Goal: Information Seeking & Learning: Learn about a topic

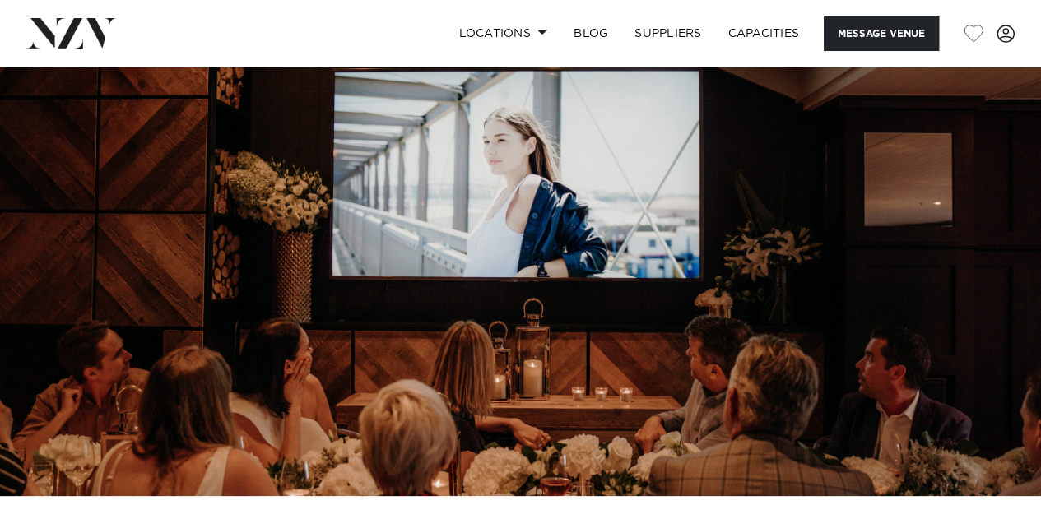
scroll to position [285, 0]
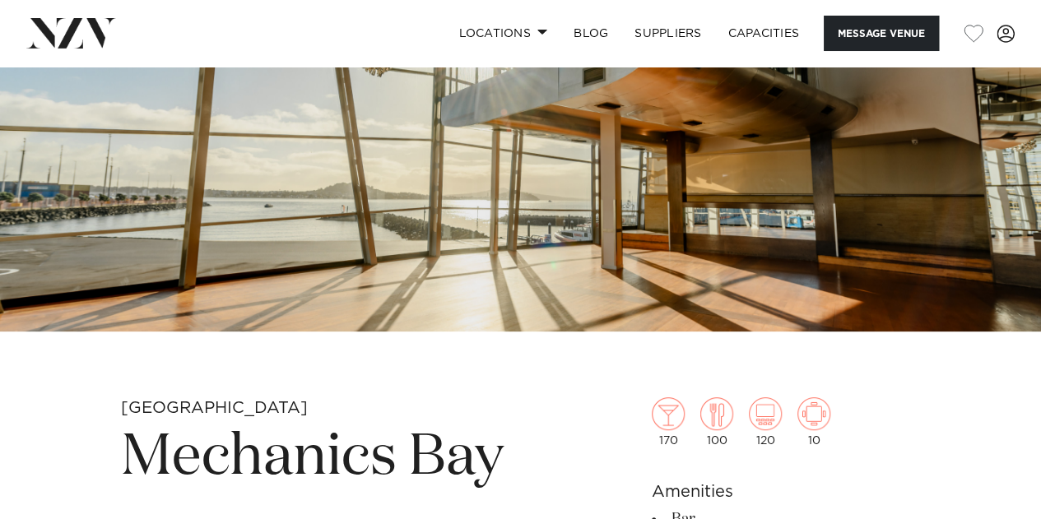
scroll to position [485, 0]
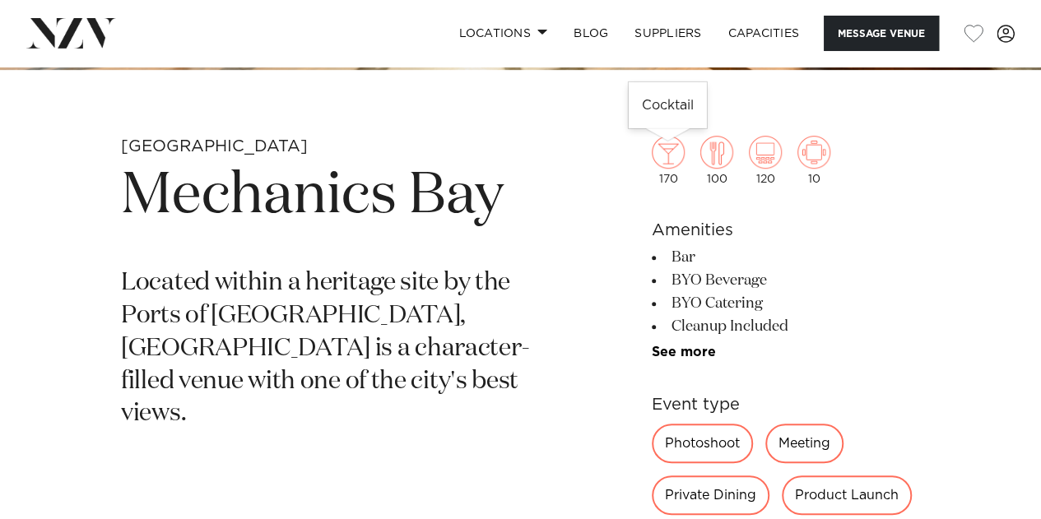
drag, startPoint x: 677, startPoint y: 177, endPoint x: 651, endPoint y: 177, distance: 25.5
click at [652, 177] on div "170" at bounding box center [668, 160] width 33 height 49
click at [677, 218] on h6 "Amenities" at bounding box center [786, 230] width 268 height 25
click at [696, 349] on link "See more" at bounding box center [716, 352] width 128 height 13
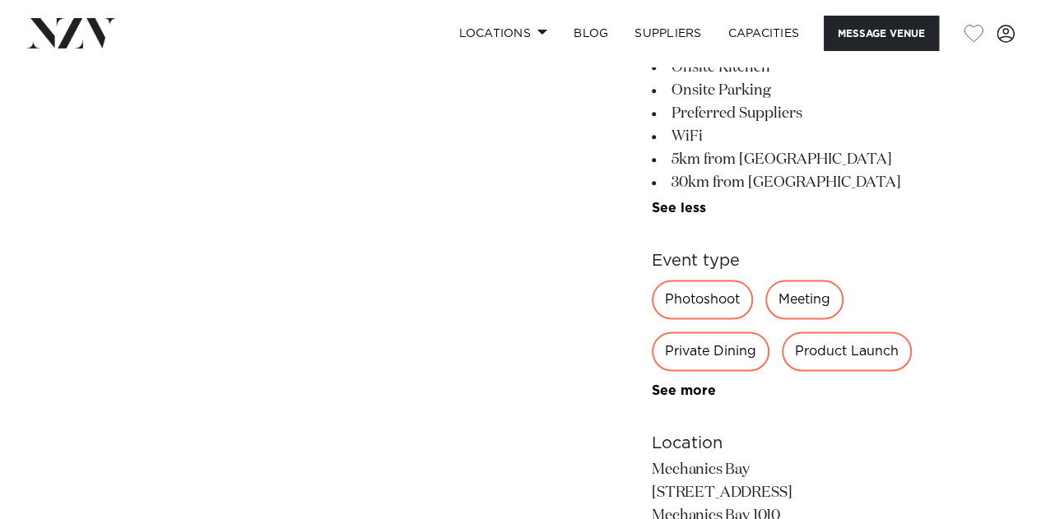
scroll to position [961, 0]
click at [688, 204] on link "See more" at bounding box center [711, 209] width 119 height 13
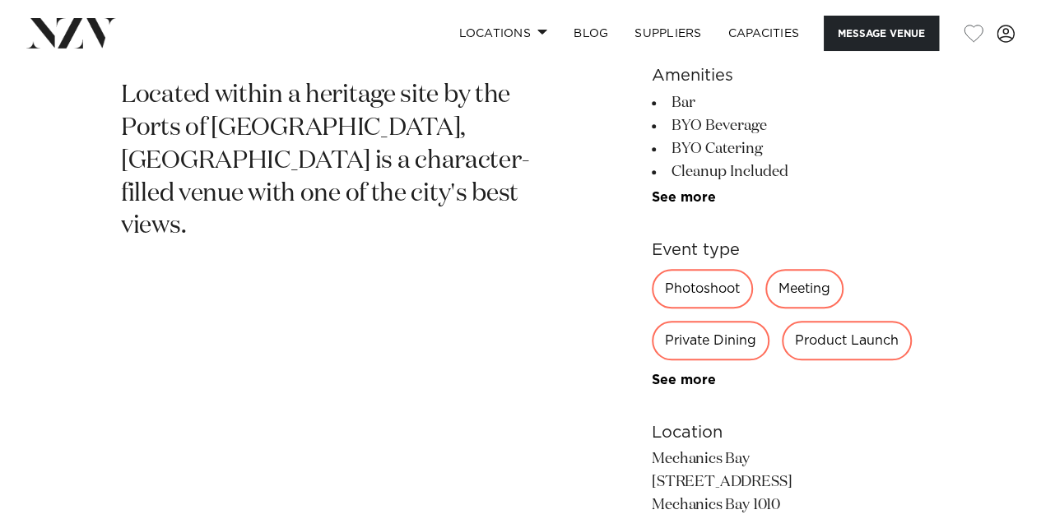
scroll to position [666, 0]
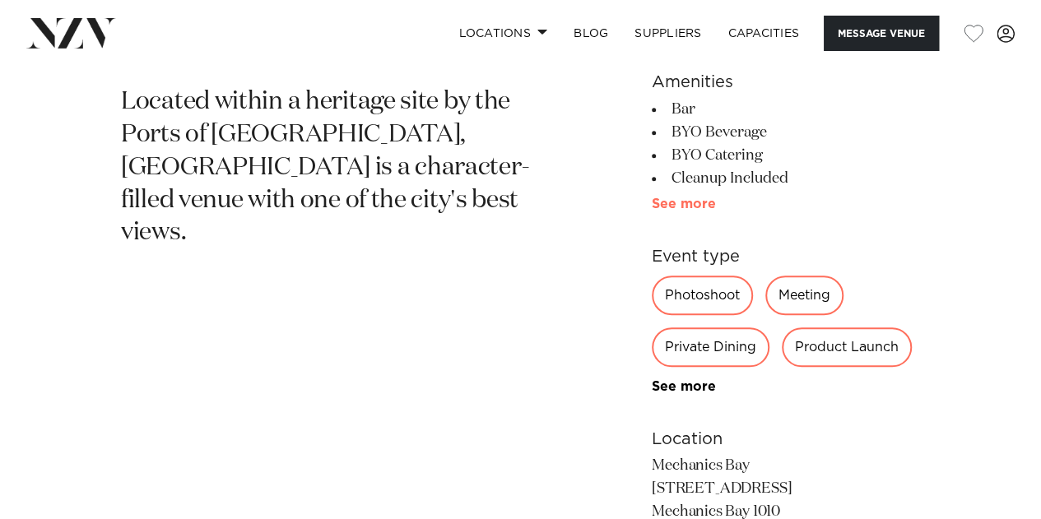
click at [698, 198] on link "See more" at bounding box center [716, 204] width 128 height 13
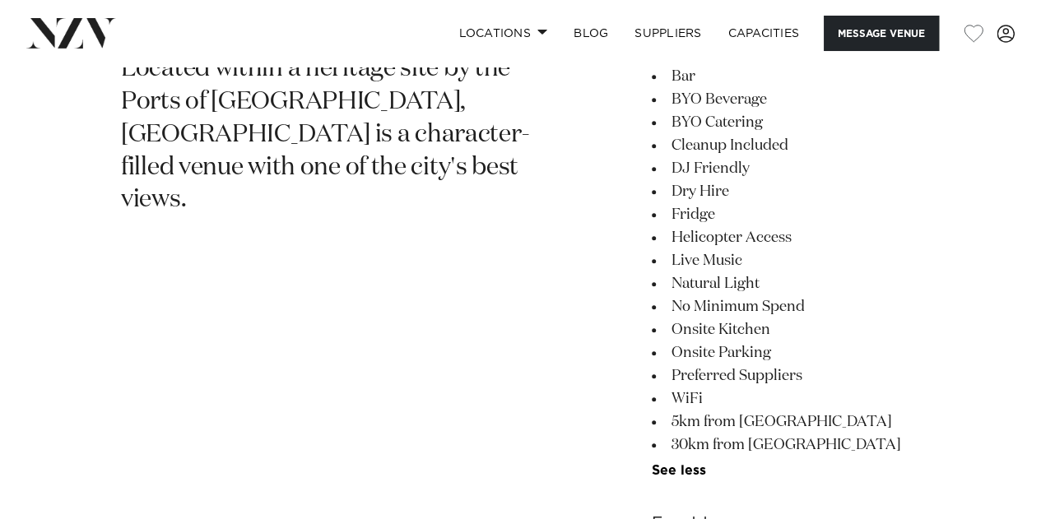
scroll to position [700, 0]
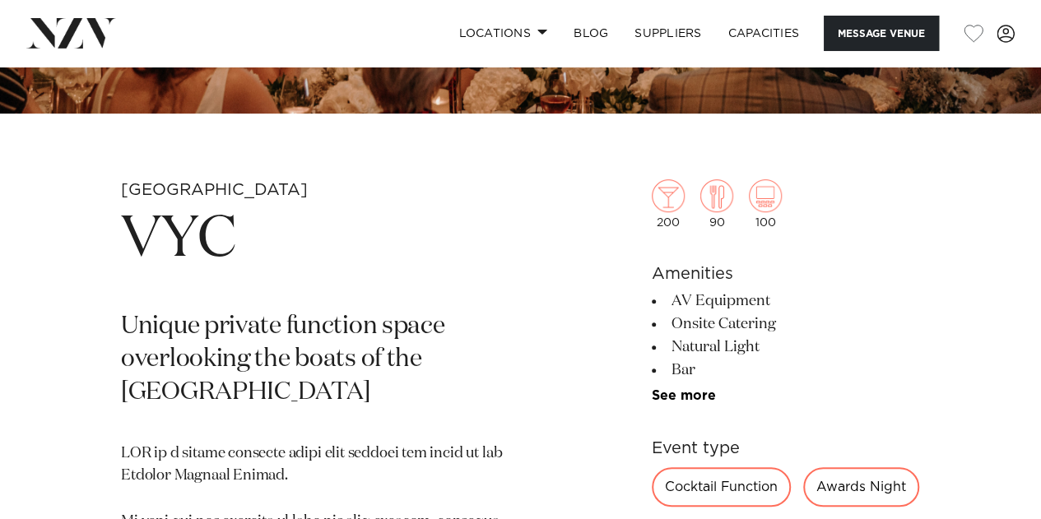
scroll to position [440, 0]
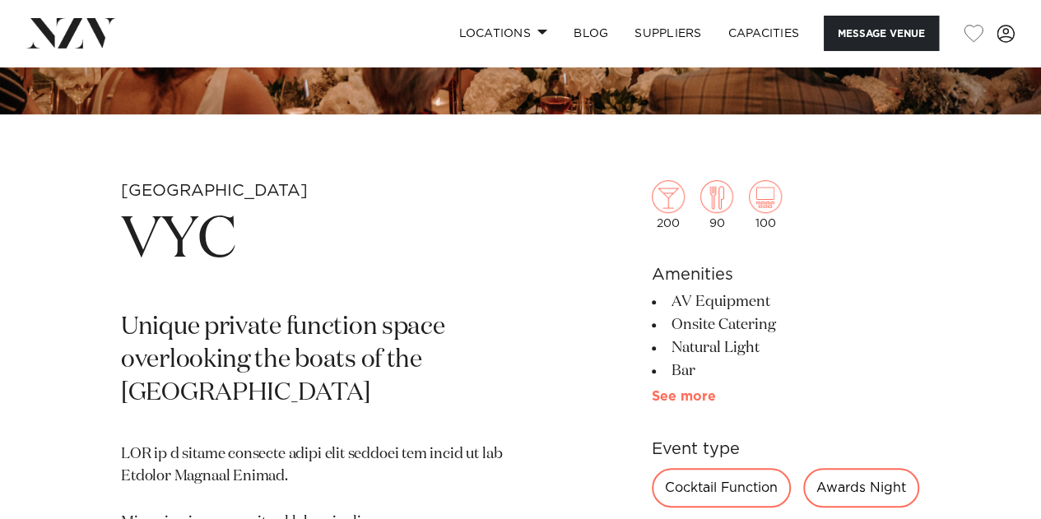
click at [677, 401] on link "See more" at bounding box center [716, 396] width 128 height 13
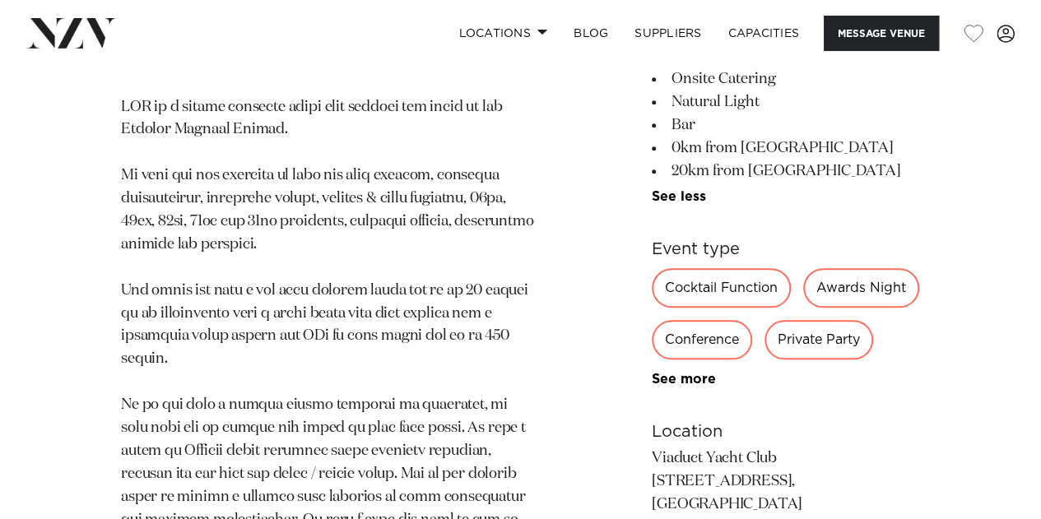
scroll to position [796, 0]
